Goal: Information Seeking & Learning: Learn about a topic

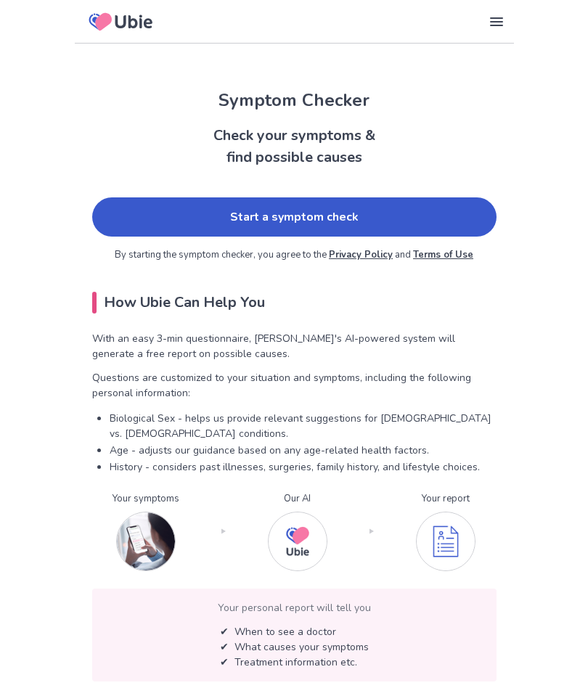
click at [316, 215] on link "Start a symptom check" at bounding box center [294, 216] width 404 height 39
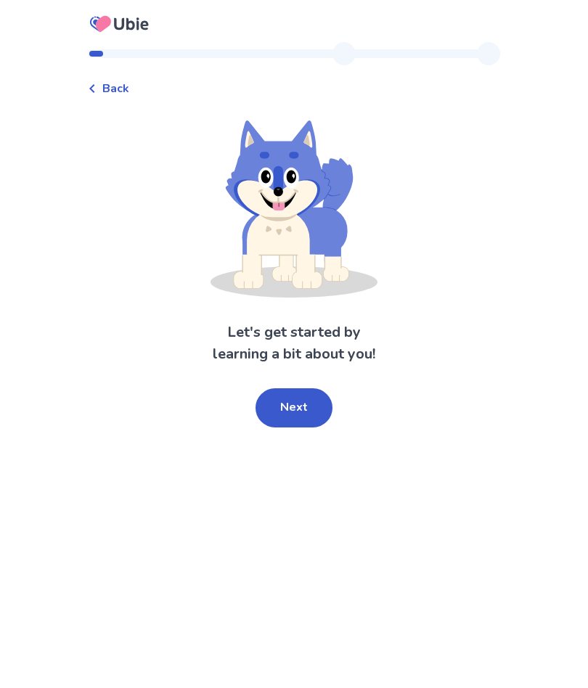
click at [302, 400] on button "Next" at bounding box center [293, 407] width 77 height 39
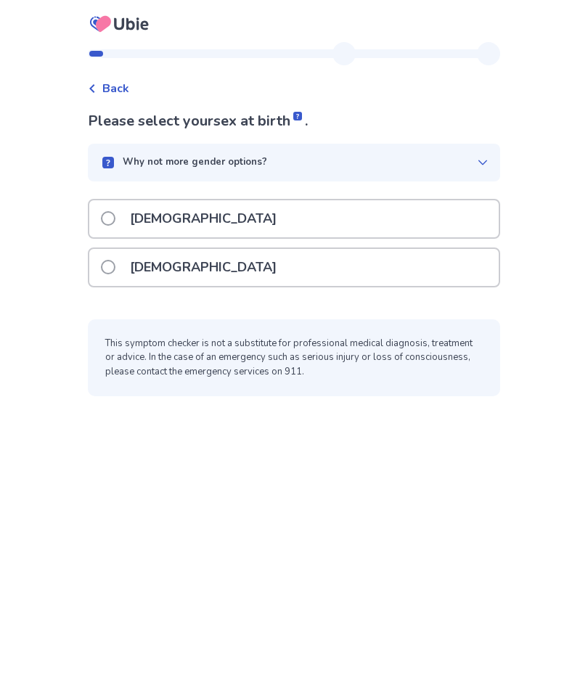
click at [176, 217] on p "[DEMOGRAPHIC_DATA]" at bounding box center [203, 218] width 164 height 37
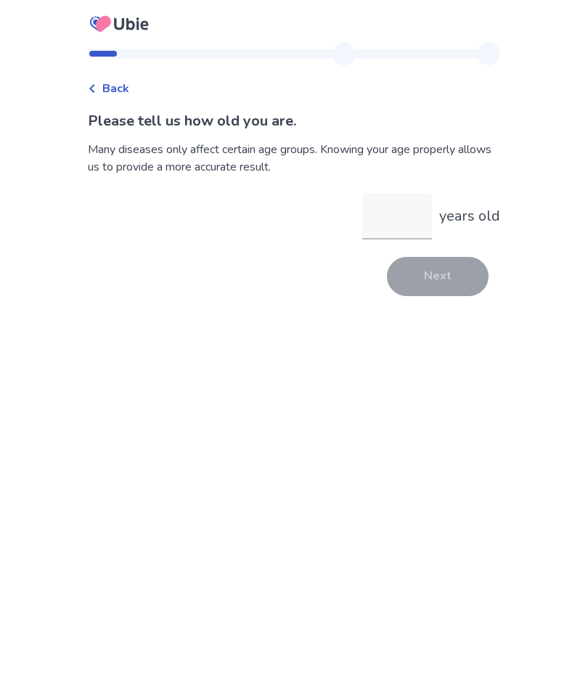
click at [389, 216] on input "years old" at bounding box center [397, 216] width 70 height 46
type input "**"
click at [441, 283] on button "Next" at bounding box center [438, 276] width 102 height 39
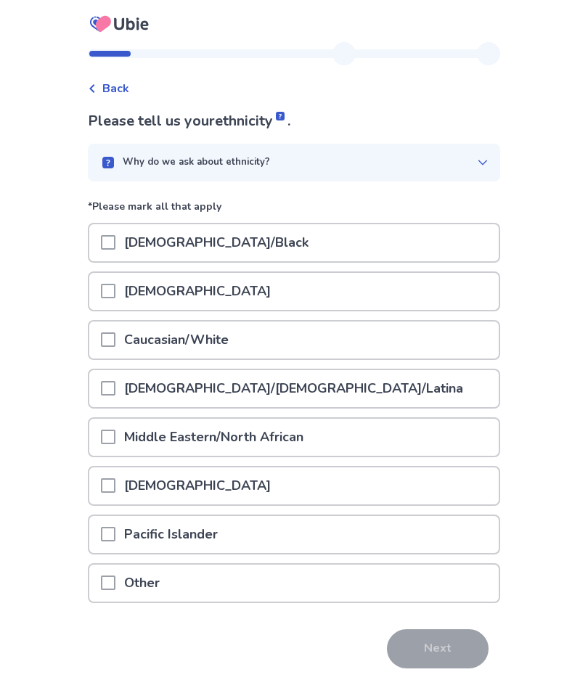
click at [353, 292] on div "[DEMOGRAPHIC_DATA]" at bounding box center [293, 291] width 409 height 37
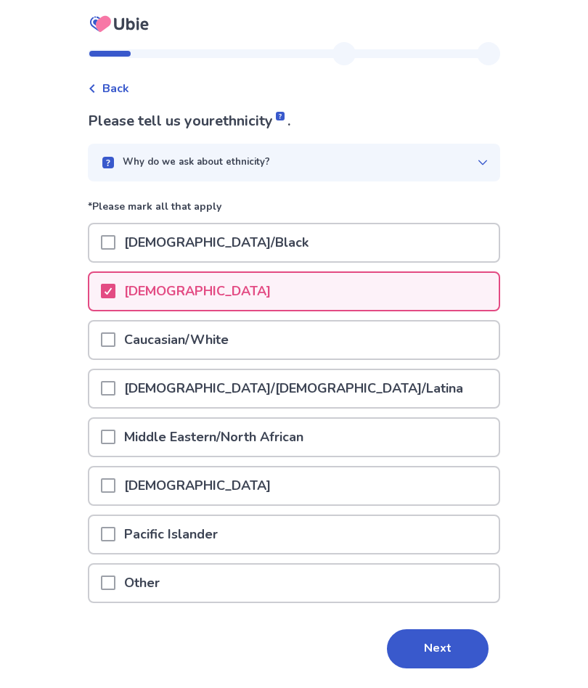
click at [419, 640] on button "Next" at bounding box center [438, 648] width 102 height 39
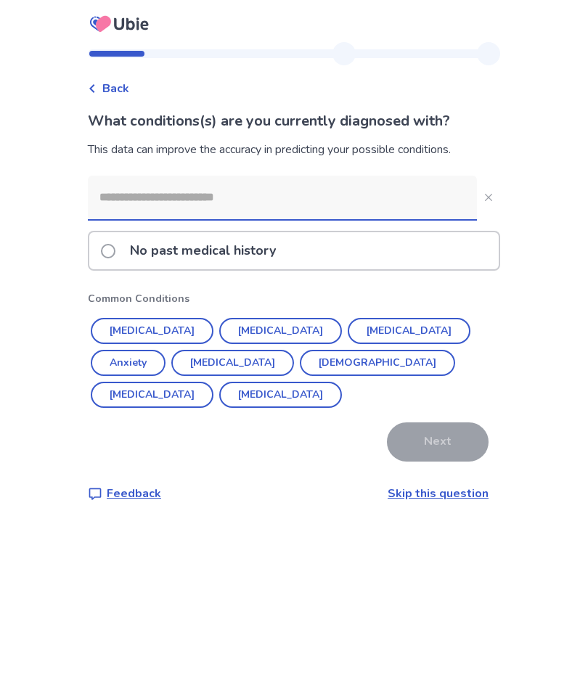
click at [307, 199] on input at bounding box center [282, 198] width 389 height 44
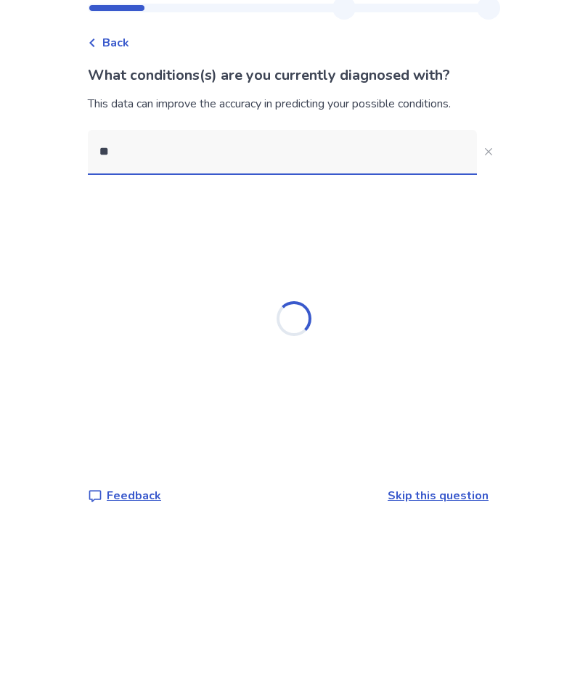
type input "*"
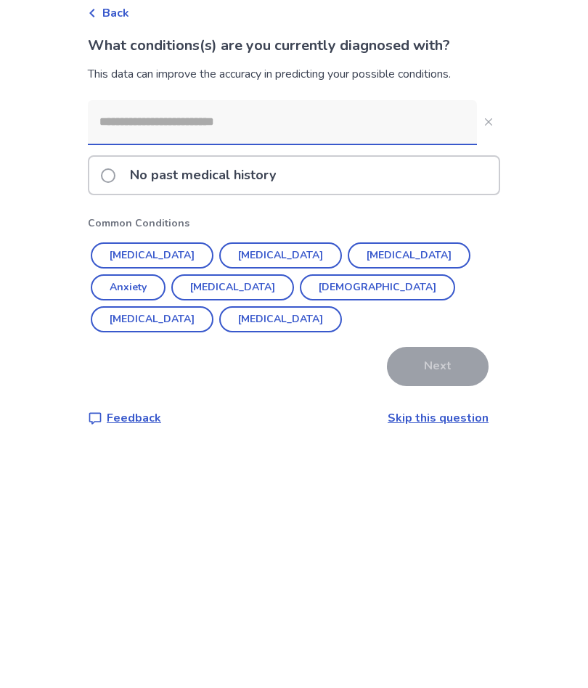
click at [236, 232] on p "No past medical history" at bounding box center [202, 250] width 163 height 37
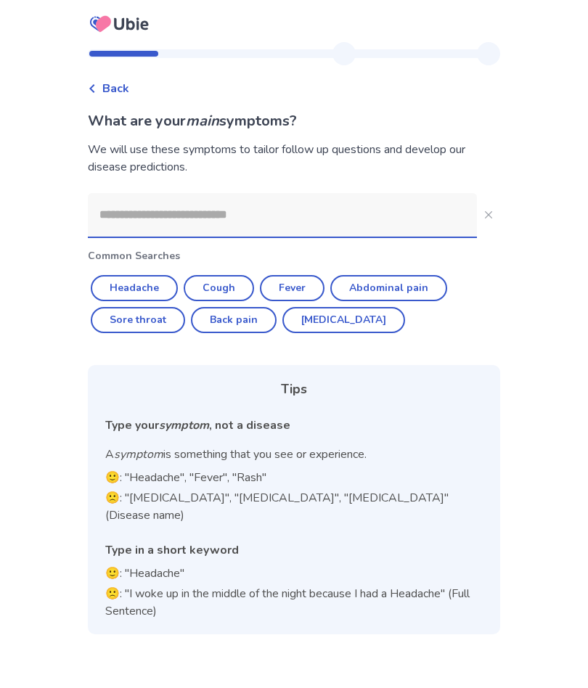
click at [254, 214] on input at bounding box center [282, 215] width 389 height 44
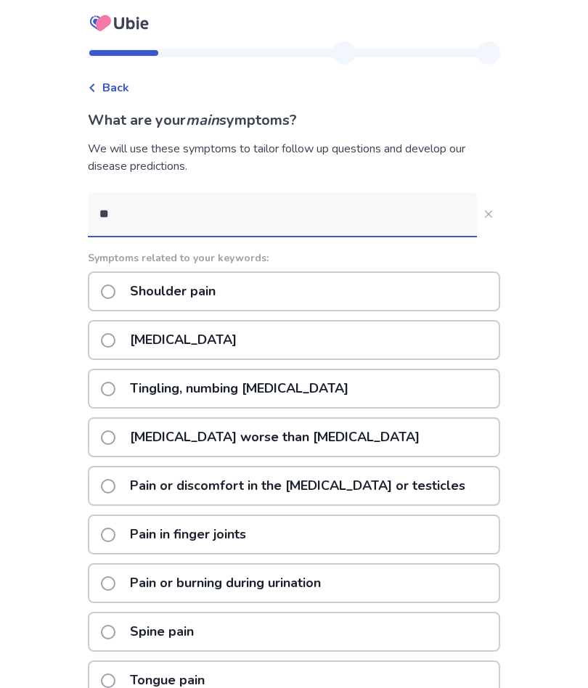
type input "*"
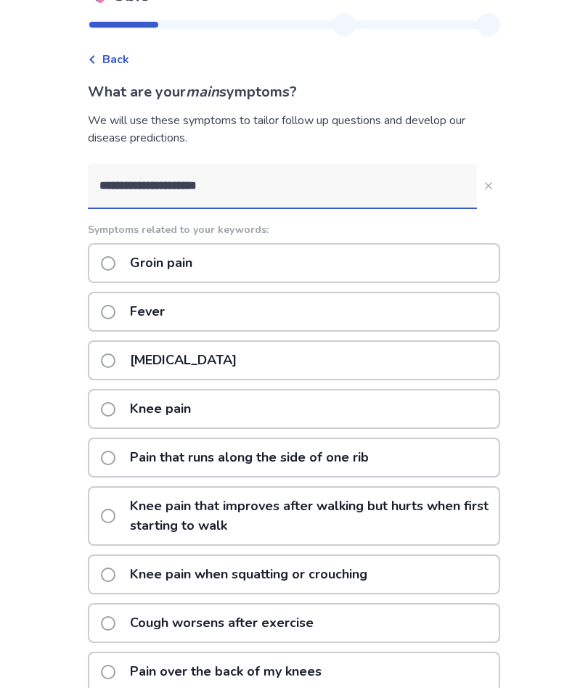
scroll to position [29, 0]
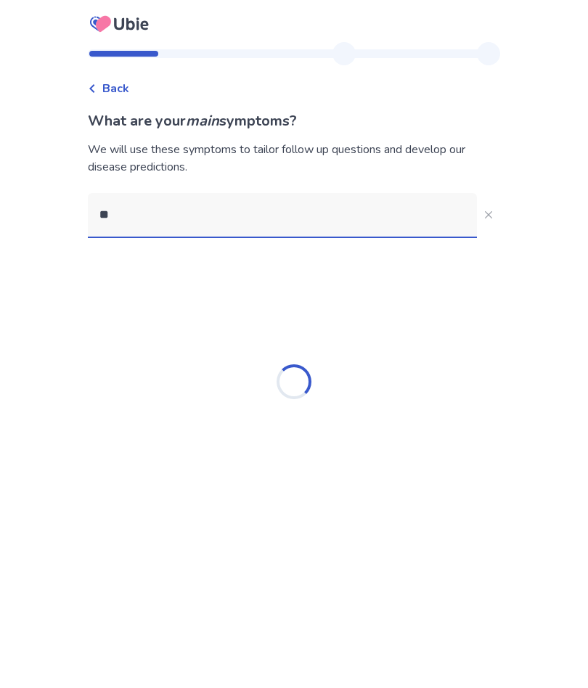
type input "*"
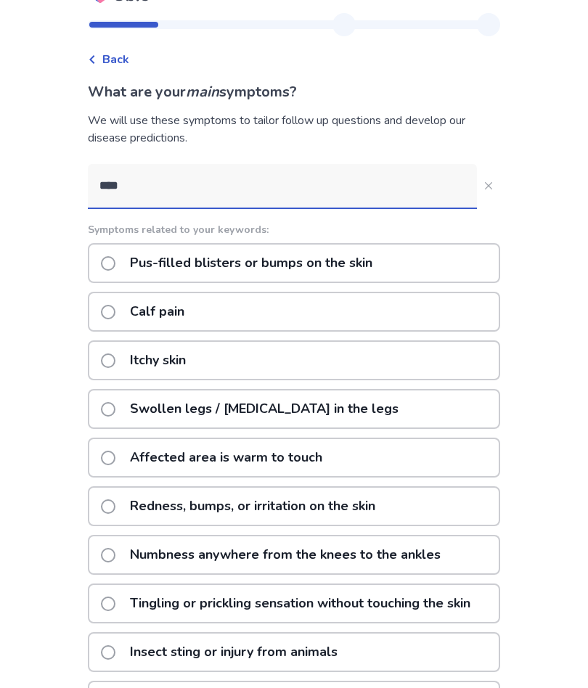
type input "****"
click at [242, 310] on div "Calf pain" at bounding box center [294, 312] width 412 height 40
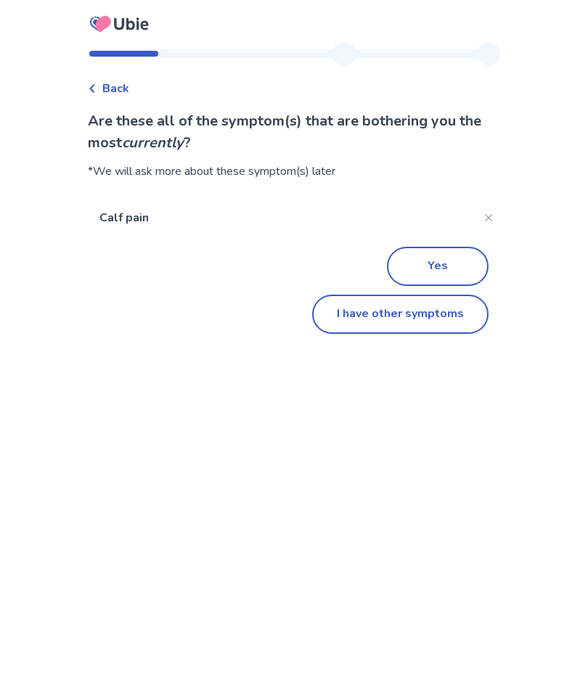
click at [416, 317] on button "I have other symptoms" at bounding box center [400, 313] width 176 height 39
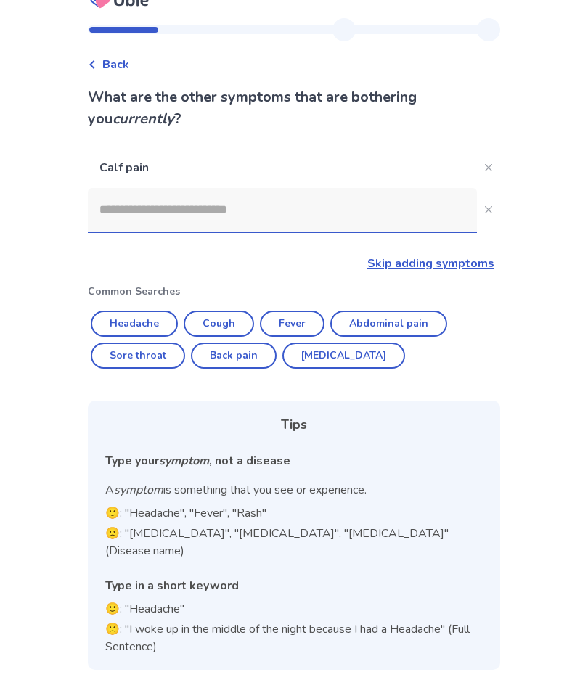
scroll to position [28, 0]
click at [284, 207] on input at bounding box center [282, 211] width 389 height 44
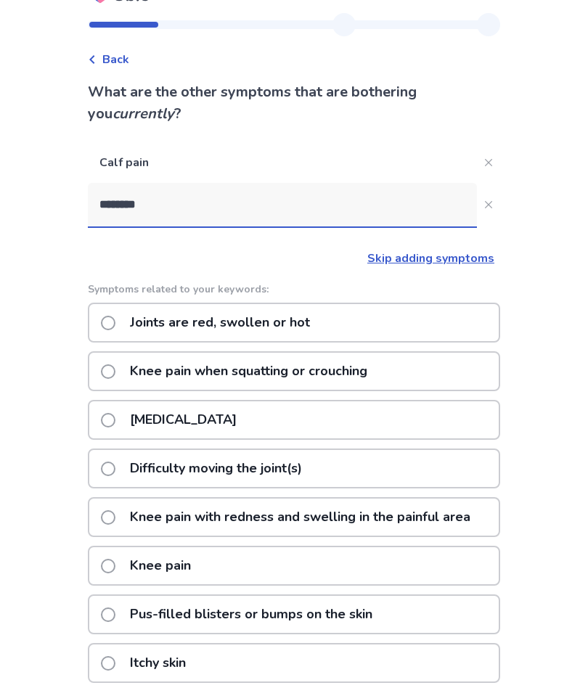
type input "*********"
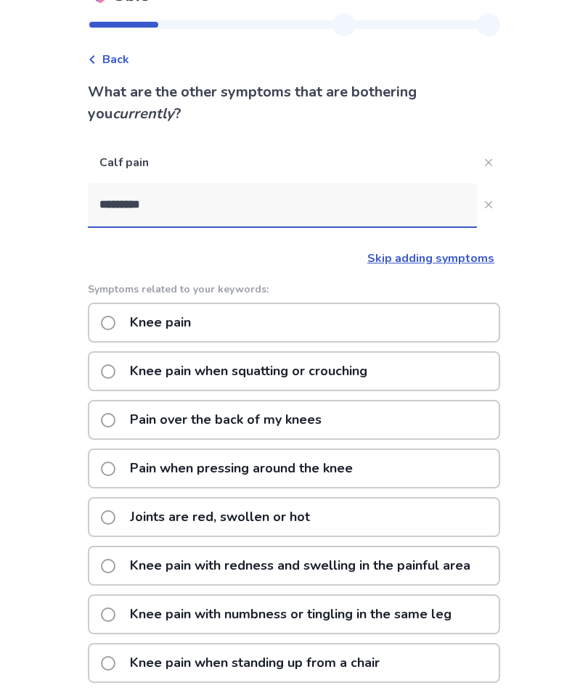
click at [313, 326] on div "Knee pain" at bounding box center [294, 323] width 412 height 40
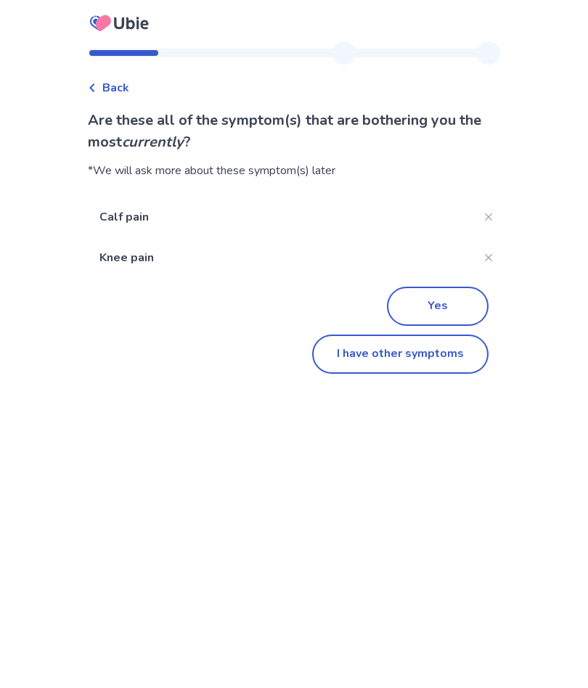
scroll to position [63, 0]
click at [436, 287] on button "Yes" at bounding box center [438, 306] width 102 height 39
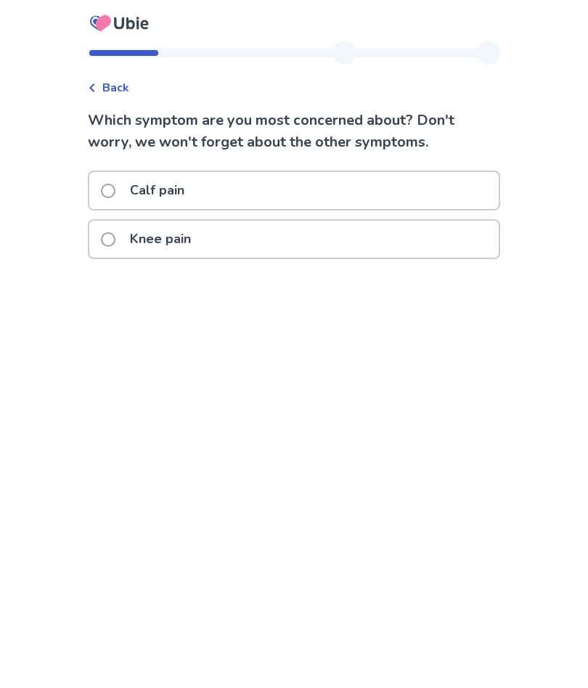
scroll to position [1, 0]
click at [215, 196] on div "Calf pain" at bounding box center [293, 191] width 409 height 37
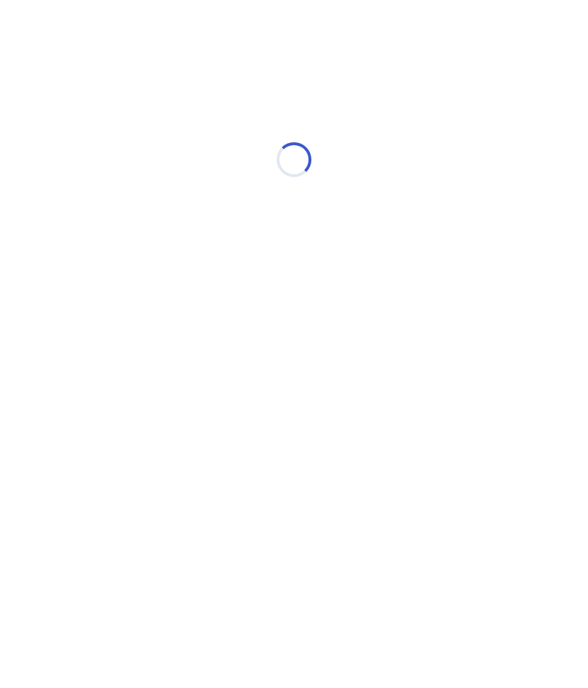
scroll to position [0, 0]
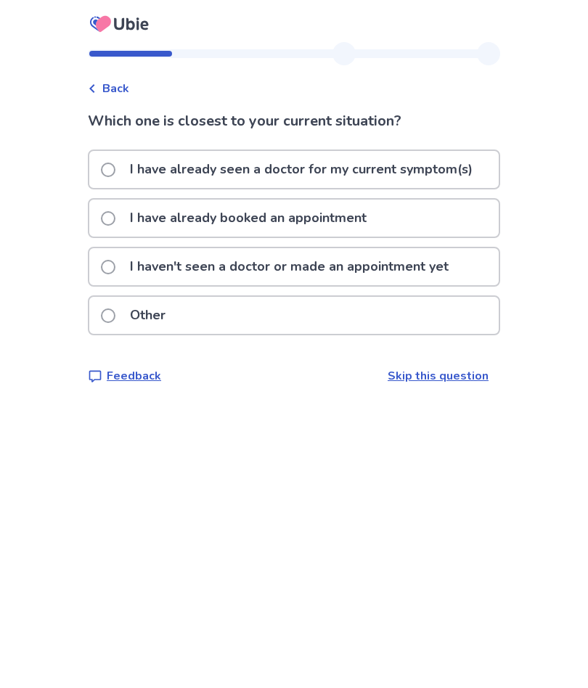
click at [441, 376] on link "Skip this question" at bounding box center [437, 376] width 101 height 16
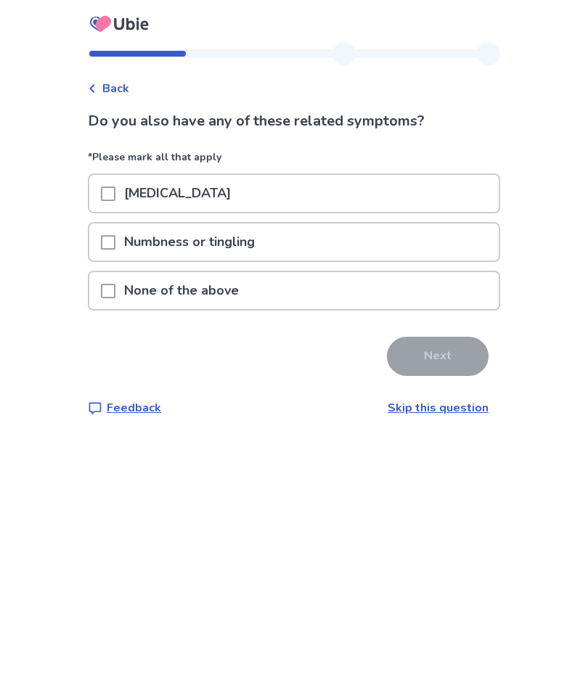
click at [239, 287] on p "None of the above" at bounding box center [181, 290] width 132 height 37
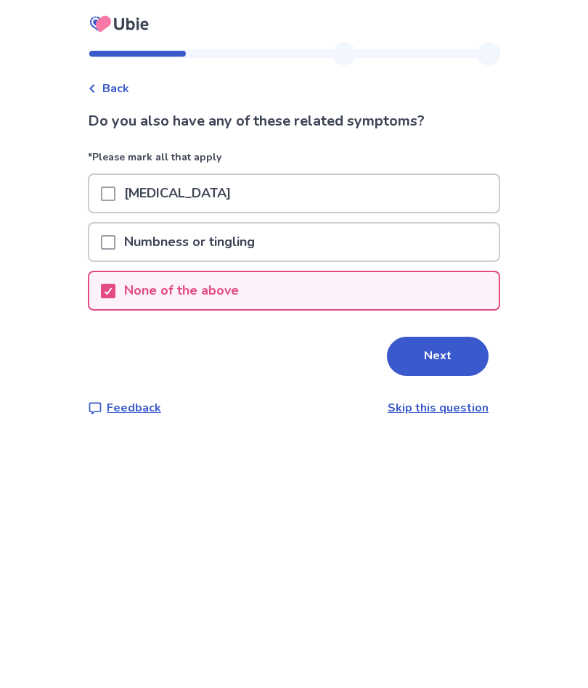
click at [439, 355] on button "Next" at bounding box center [438, 356] width 102 height 39
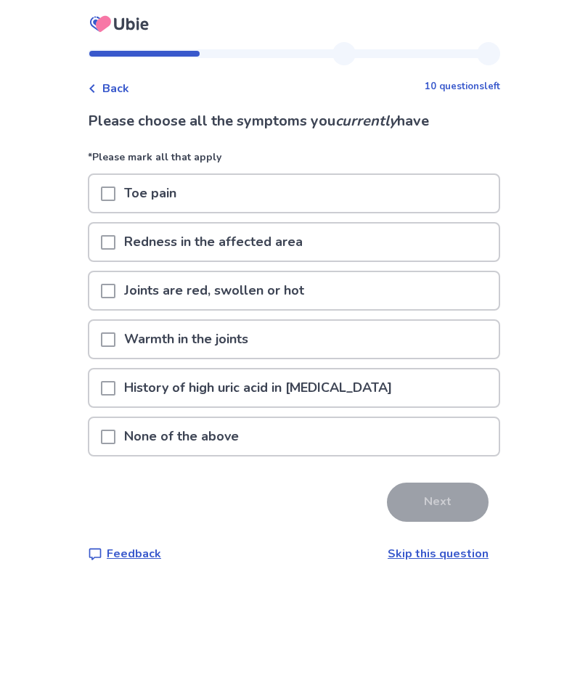
click at [241, 426] on p "None of the above" at bounding box center [181, 436] width 132 height 37
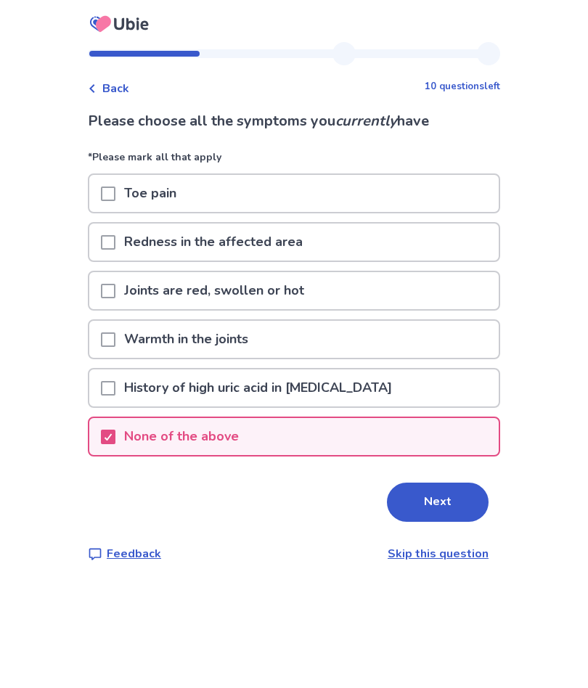
click at [429, 511] on button "Next" at bounding box center [438, 501] width 102 height 39
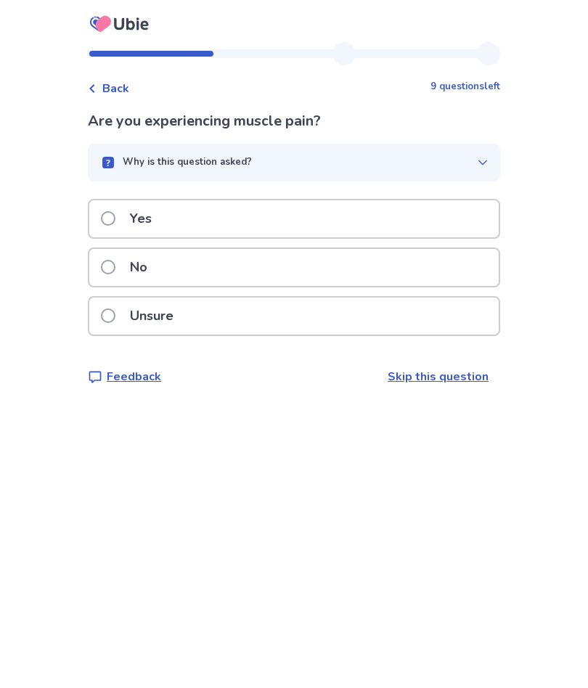
click at [301, 211] on div "Yes" at bounding box center [293, 218] width 409 height 37
click at [335, 213] on div "Yes" at bounding box center [293, 218] width 409 height 37
click at [223, 263] on div "No" at bounding box center [293, 267] width 409 height 37
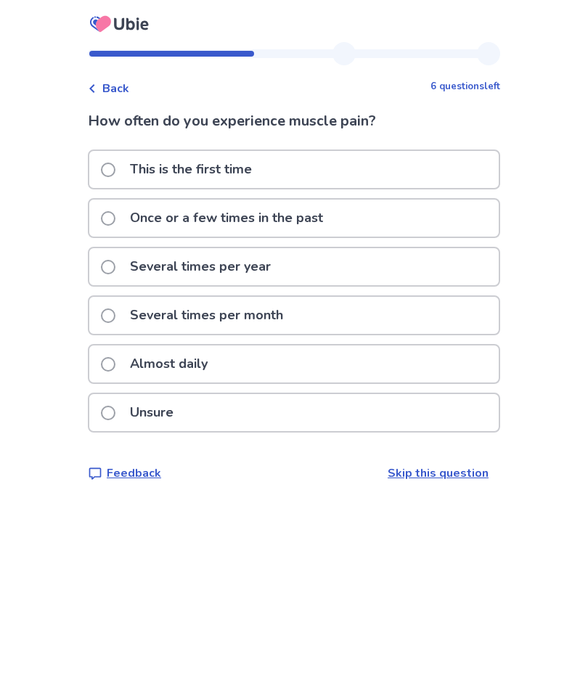
click at [254, 353] on div "Almost daily" at bounding box center [293, 363] width 409 height 37
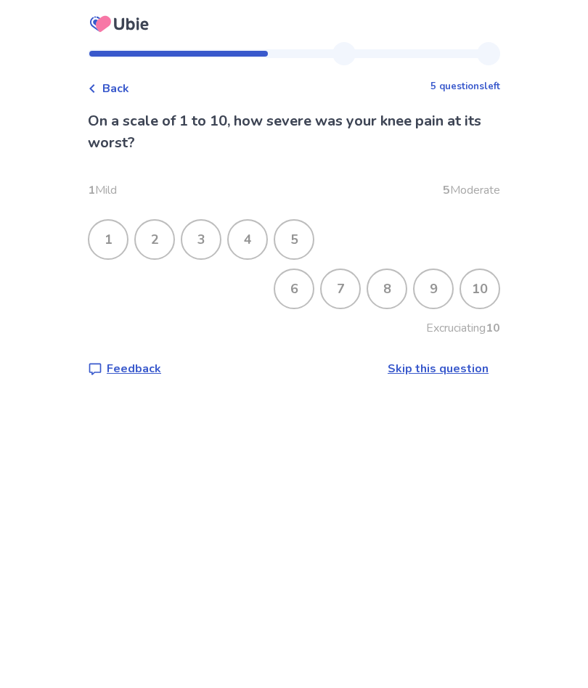
click at [210, 245] on div "3" at bounding box center [201, 239] width 38 height 38
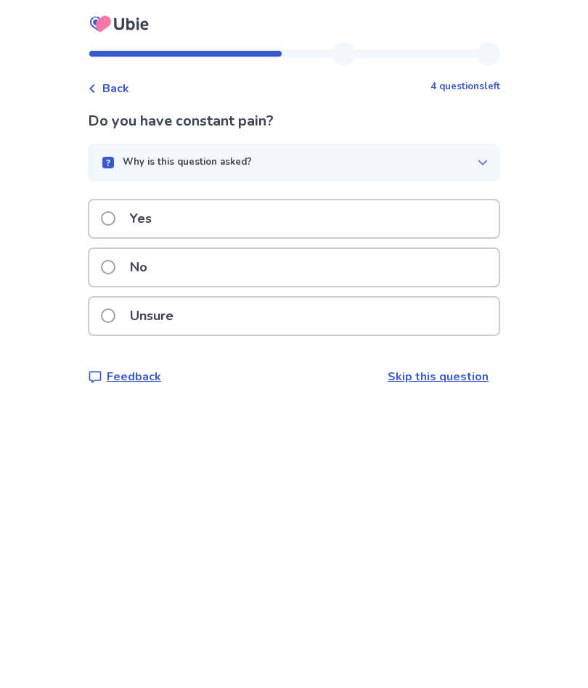
click at [348, 267] on div "No" at bounding box center [293, 267] width 409 height 37
click at [341, 265] on div "No" at bounding box center [293, 267] width 409 height 37
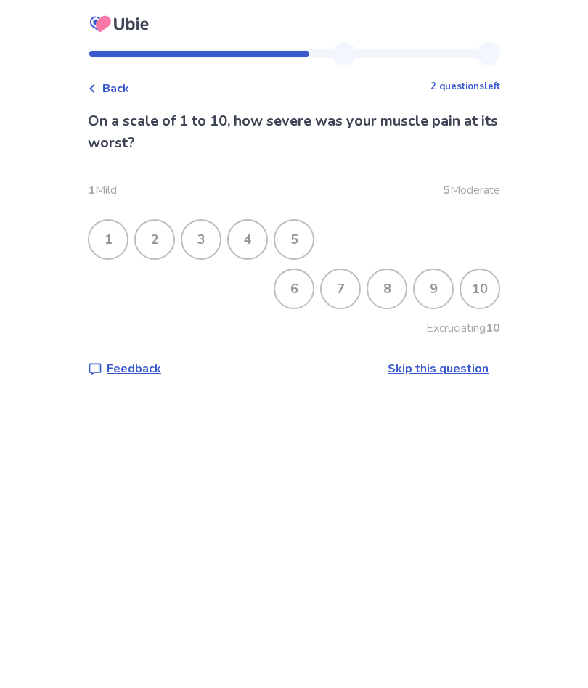
click at [250, 238] on div "4" at bounding box center [247, 239] width 38 height 38
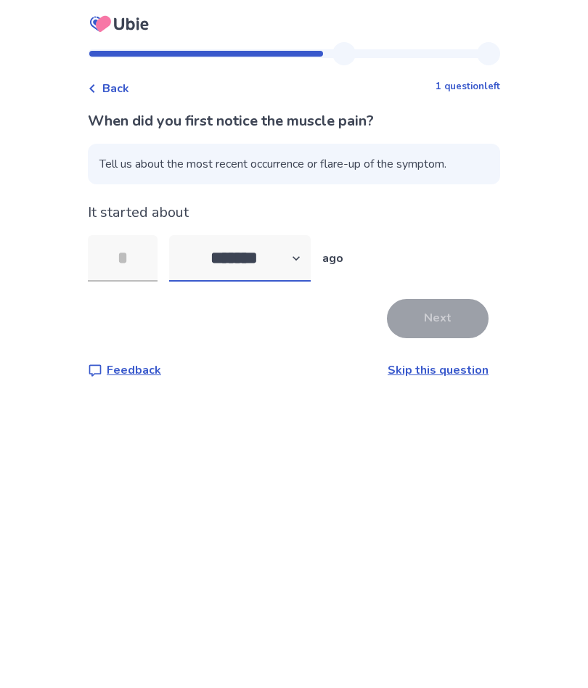
click at [292, 259] on select "******* ****** ******* ******** *******" at bounding box center [239, 258] width 141 height 46
select select "*"
click at [140, 255] on input "tel" at bounding box center [123, 258] width 70 height 46
type input "*"
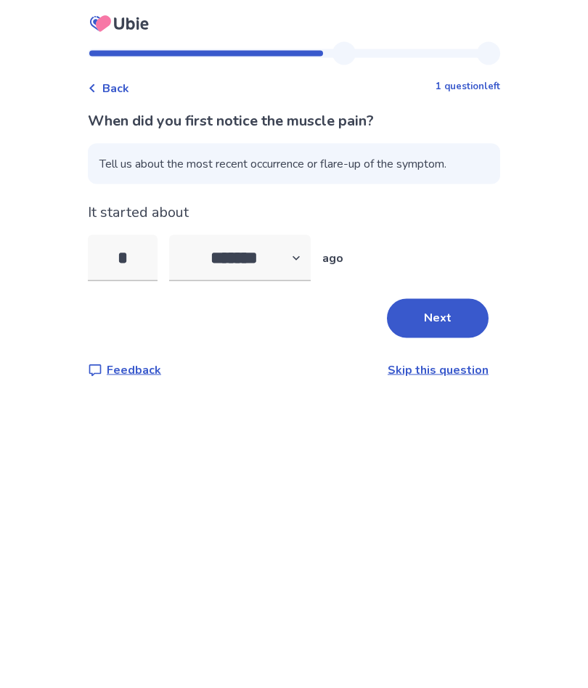
click at [437, 308] on button "Next" at bounding box center [438, 318] width 102 height 39
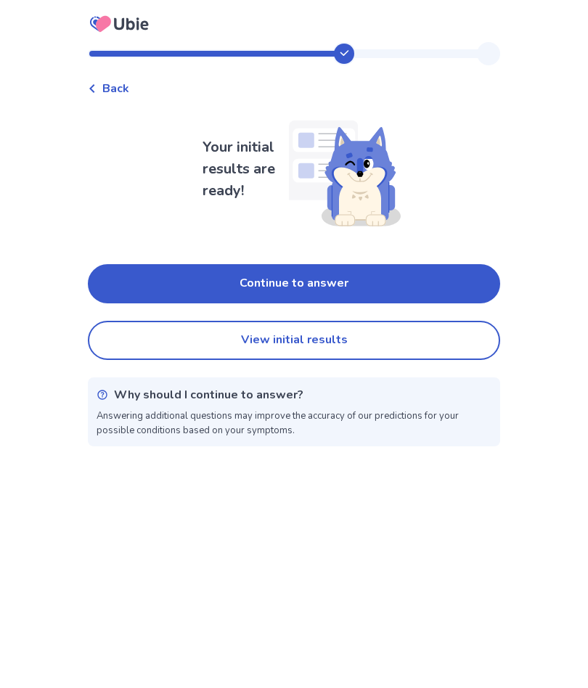
click at [316, 339] on button "View initial results" at bounding box center [294, 340] width 412 height 39
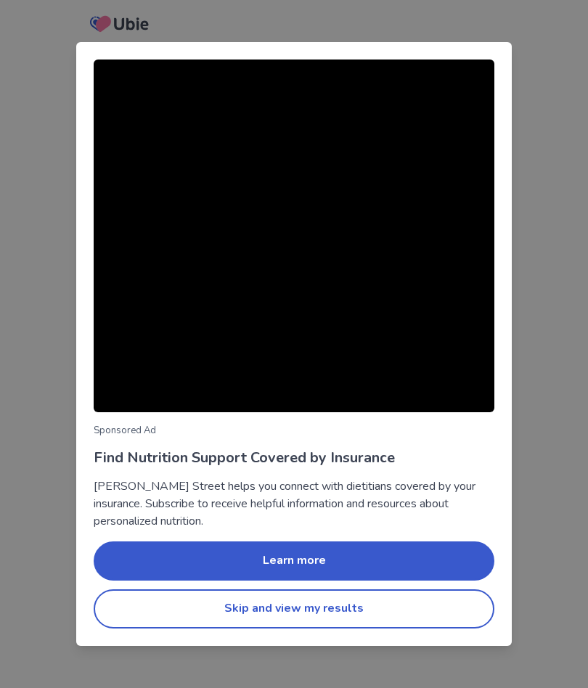
click at [316, 611] on button "Skip and view my results" at bounding box center [294, 608] width 400 height 39
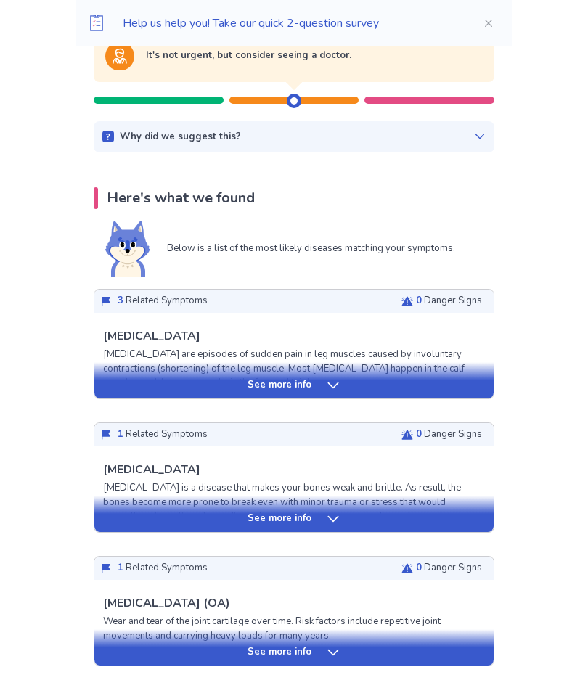
scroll to position [171, 0]
click at [328, 379] on icon at bounding box center [333, 385] width 15 height 15
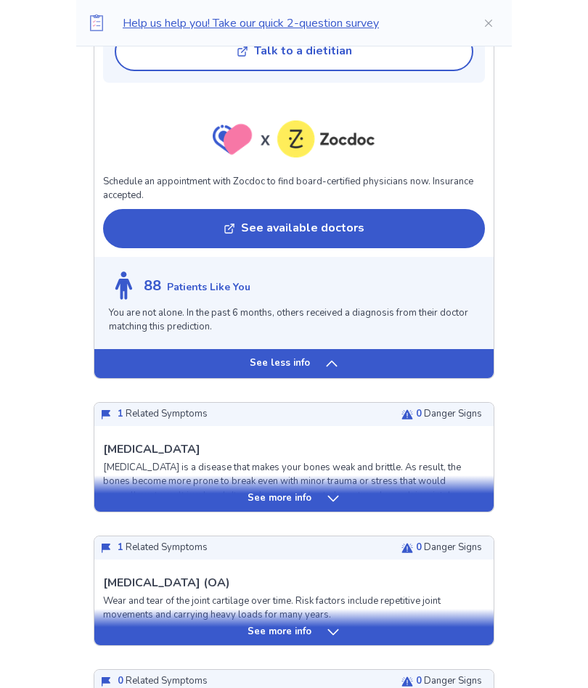
scroll to position [1221, 0]
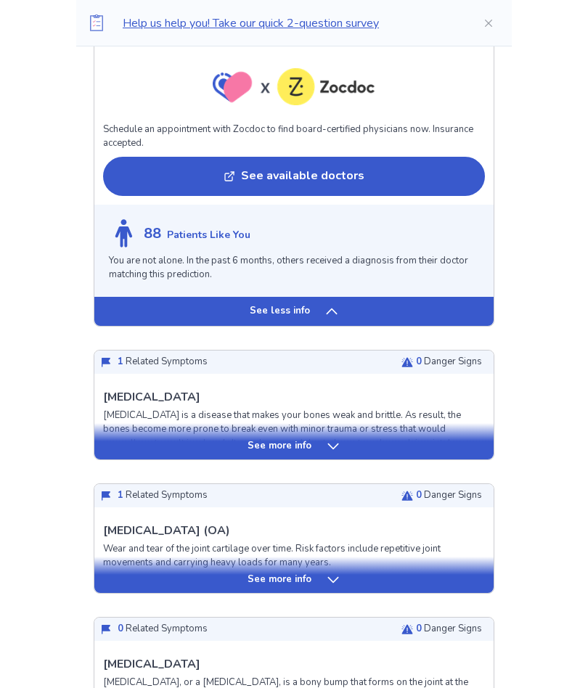
click at [339, 572] on div "See more info" at bounding box center [293, 579] width 399 height 15
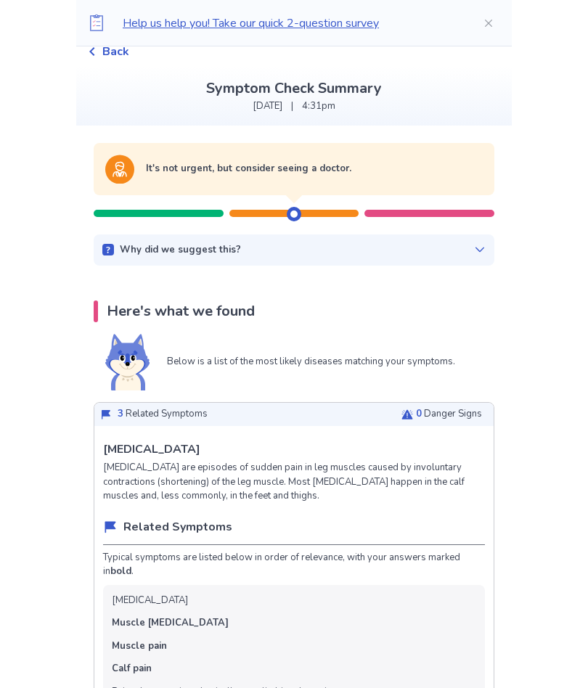
scroll to position [0, 0]
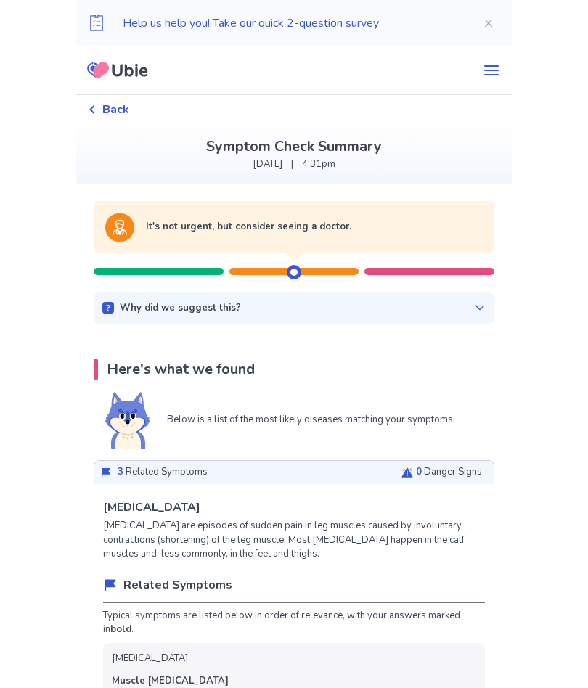
click at [485, 22] on icon "Close" at bounding box center [488, 22] width 7 height 7
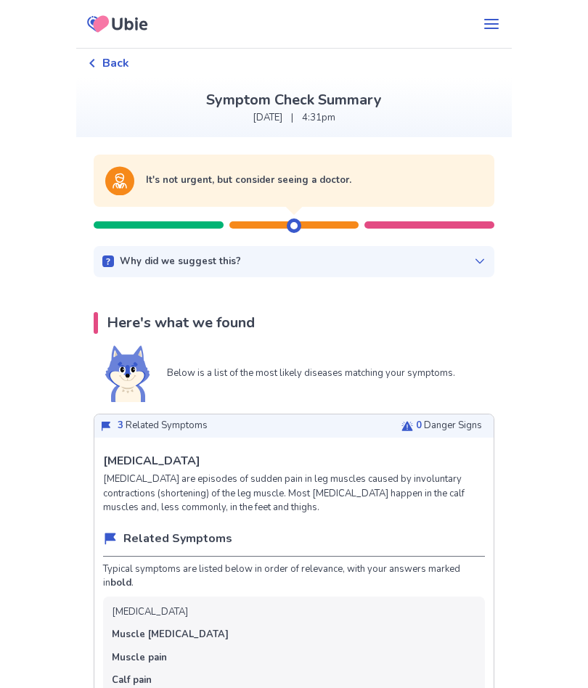
click at [120, 57] on span "Back" at bounding box center [115, 62] width 27 height 17
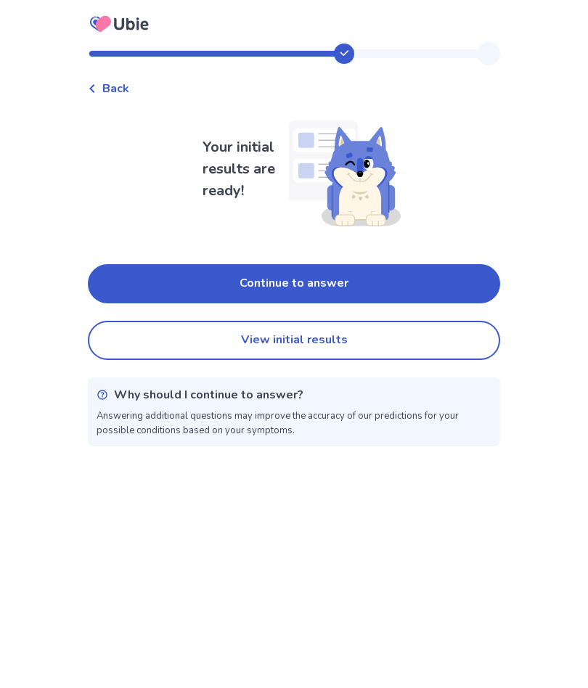
click at [353, 277] on button "Continue to answer" at bounding box center [294, 283] width 412 height 39
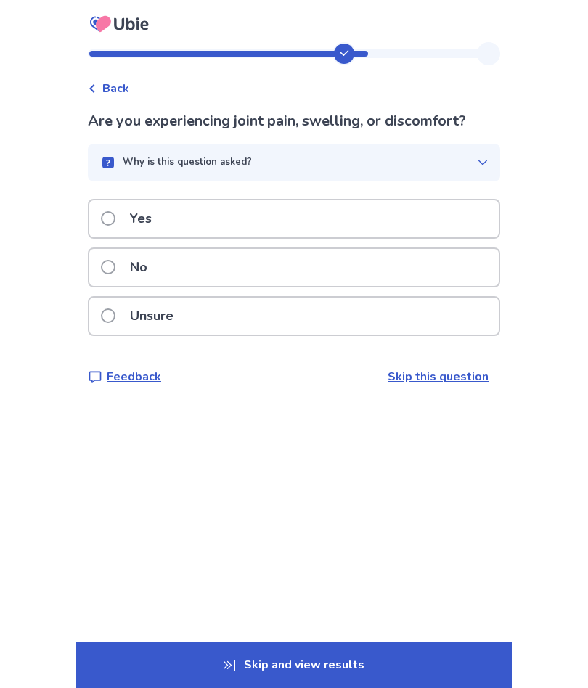
click at [384, 207] on div "Yes" at bounding box center [293, 218] width 409 height 37
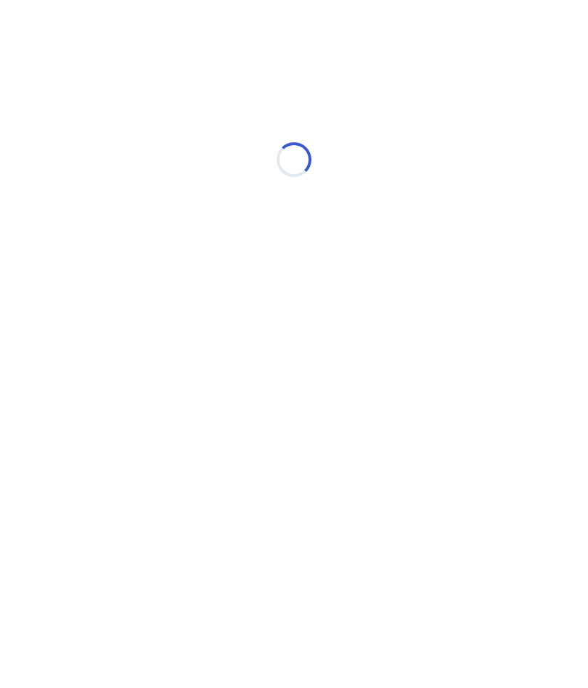
select select "*"
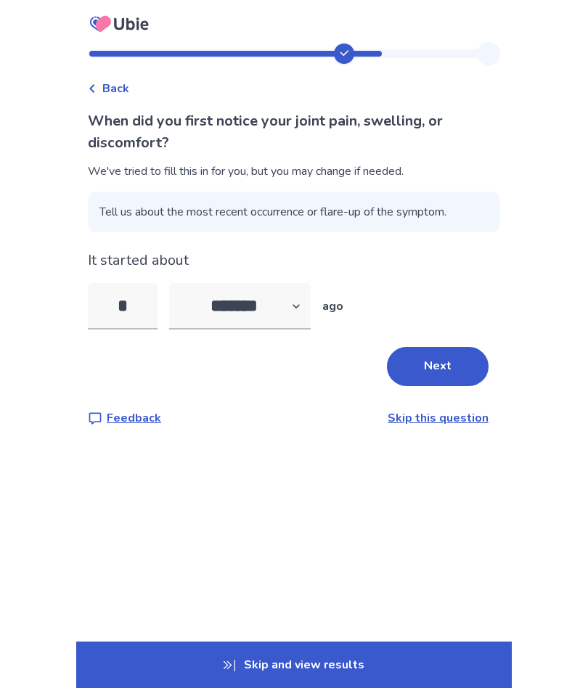
click at [426, 376] on button "Next" at bounding box center [438, 366] width 102 height 39
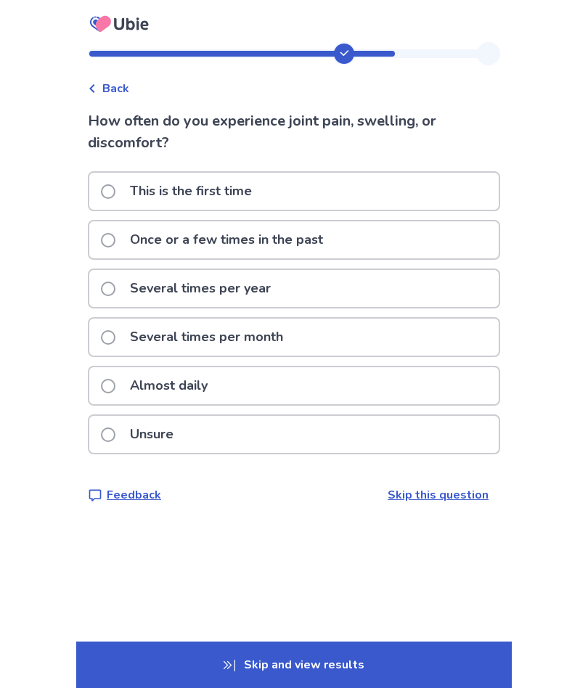
click at [285, 380] on div "Almost daily" at bounding box center [293, 385] width 409 height 37
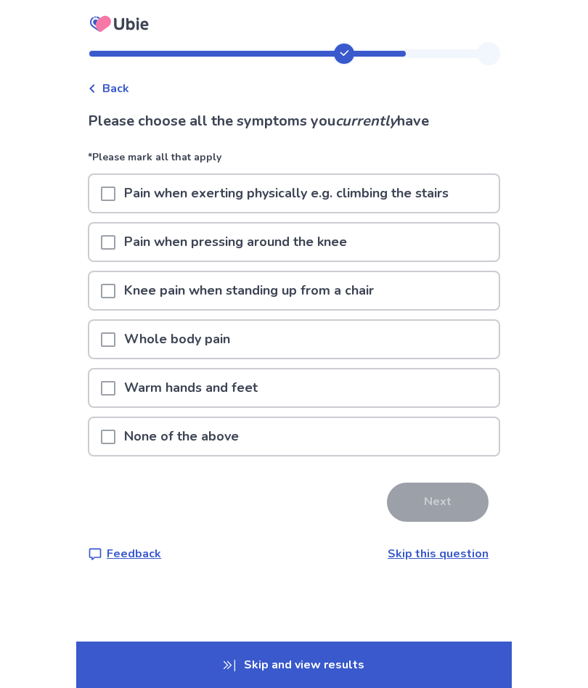
click at [383, 198] on p "Pain when exerting physically e.g. climbing the stairs" at bounding box center [286, 193] width 342 height 37
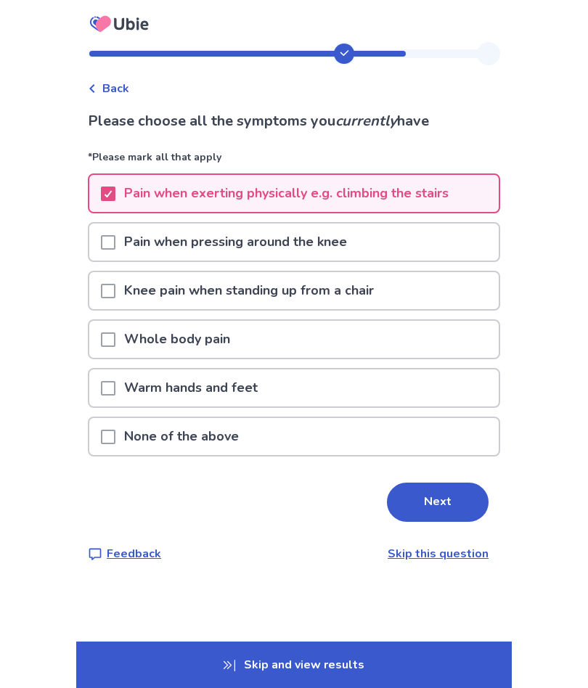
click at [425, 499] on button "Next" at bounding box center [438, 501] width 102 height 39
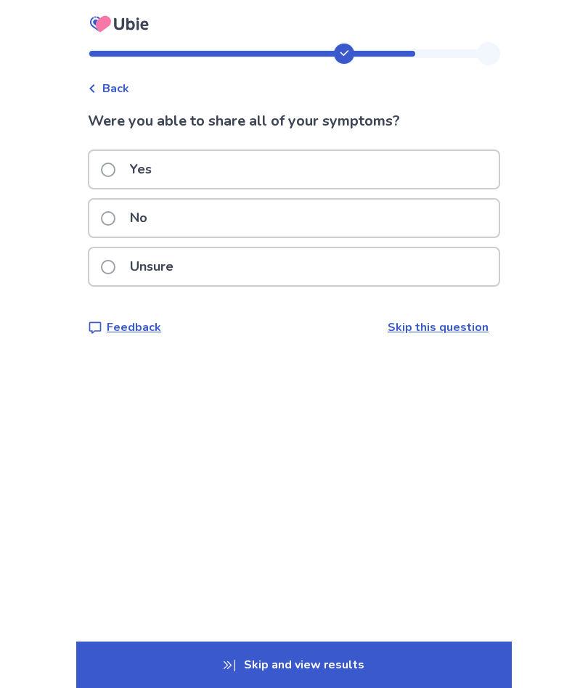
click at [126, 163] on label "Yes" at bounding box center [130, 169] width 59 height 37
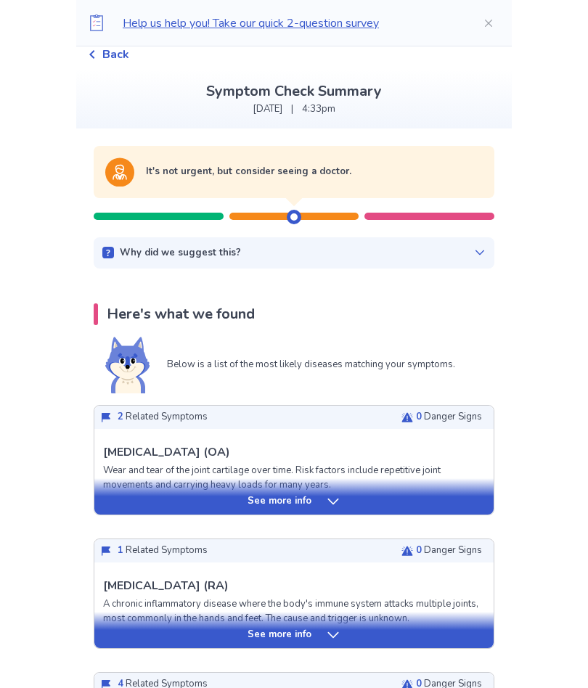
scroll to position [55, 0]
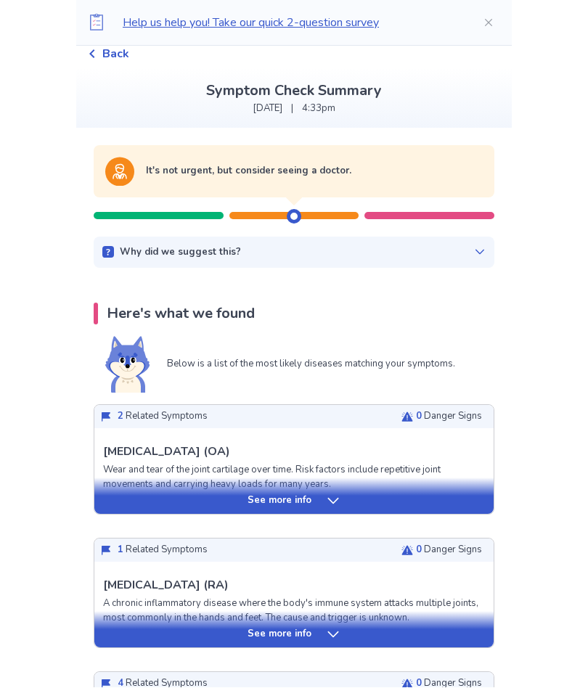
click at [336, 495] on icon at bounding box center [333, 501] width 15 height 15
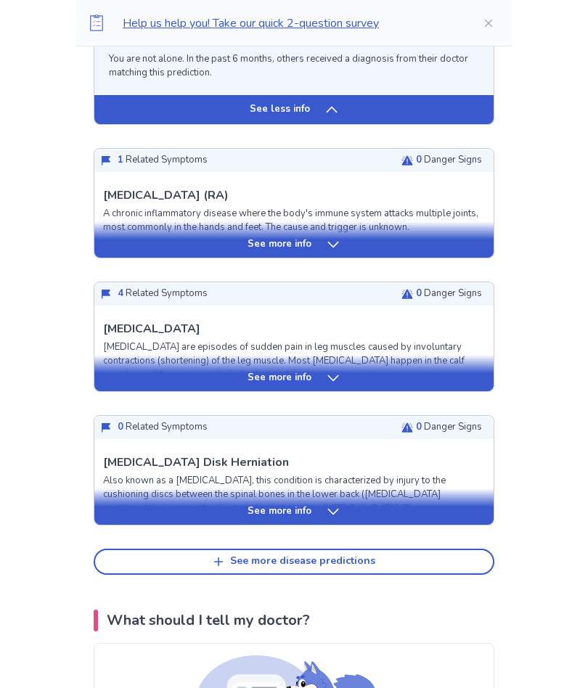
scroll to position [1495, 0]
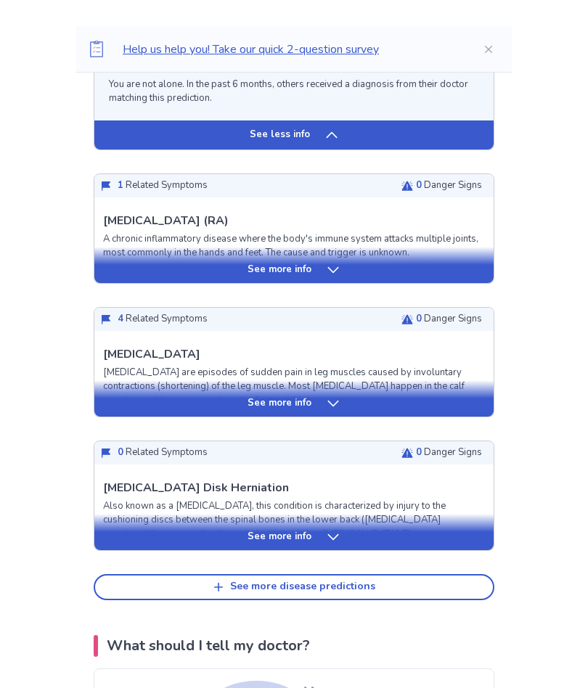
click at [349, 251] on div "See more info" at bounding box center [293, 243] width 399 height 15
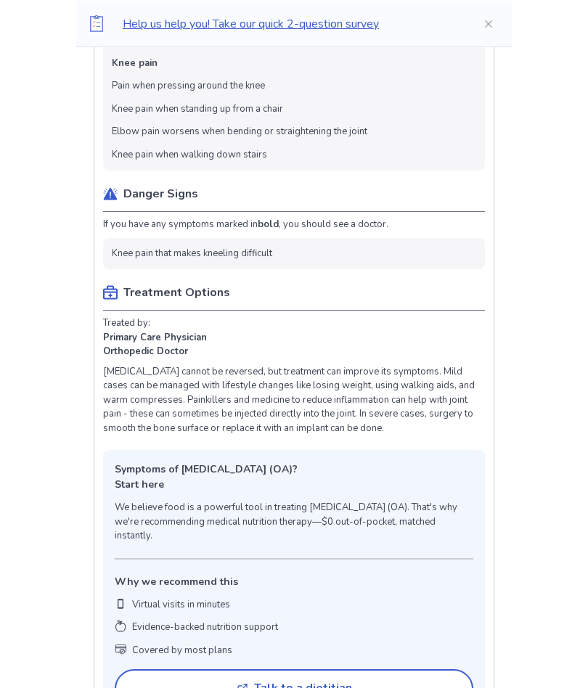
scroll to position [603, 0]
